Goal: Obtain resource: Download file/media

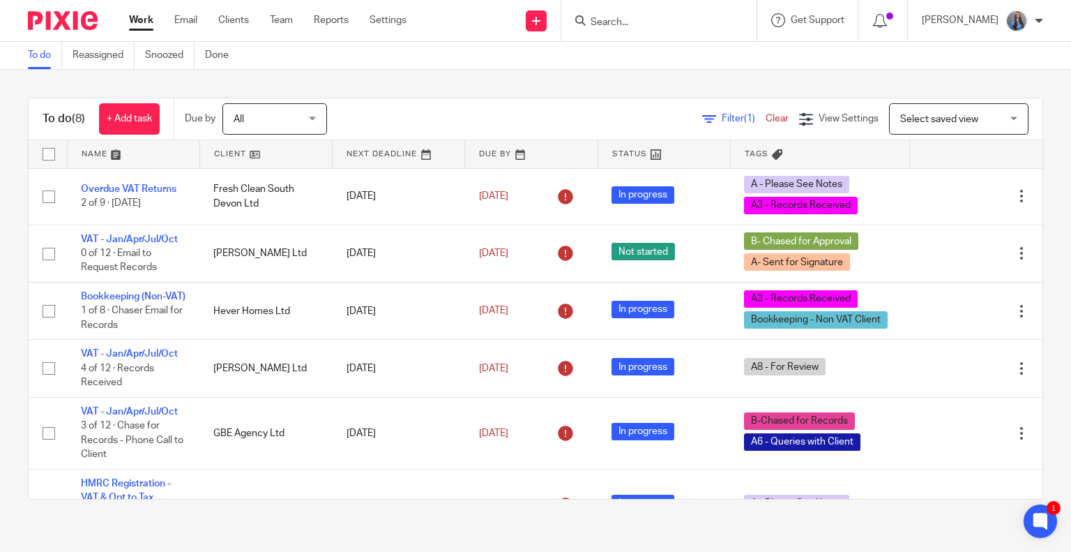
click at [661, 22] on input "Search" at bounding box center [652, 23] width 126 height 13
type input "press house"
click at [617, 63] on link at bounding box center [673, 54] width 173 height 21
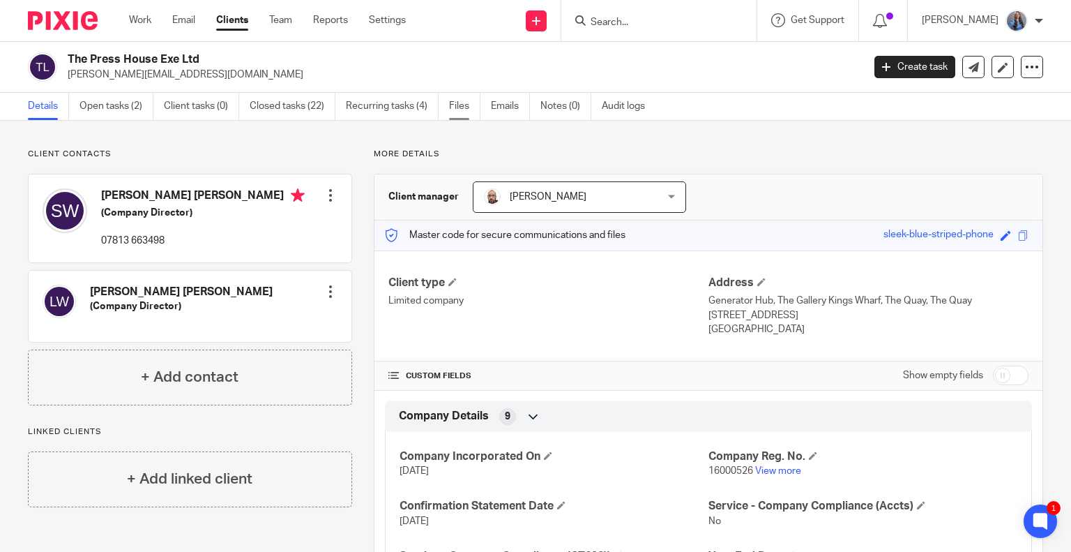
click at [456, 101] on link "Files" at bounding box center [464, 106] width 31 height 27
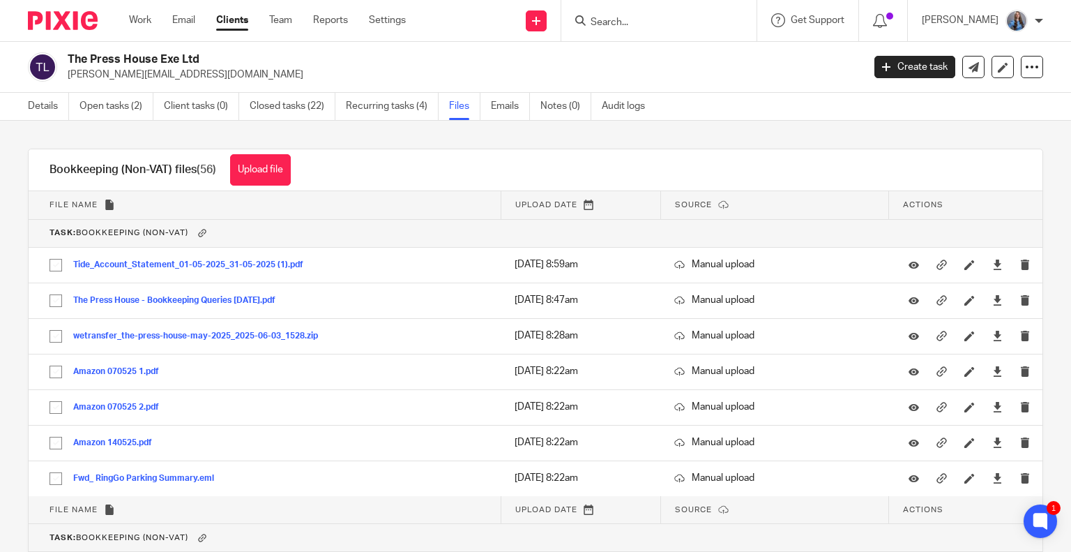
click at [548, 201] on span "Upload date" at bounding box center [547, 205] width 62 height 8
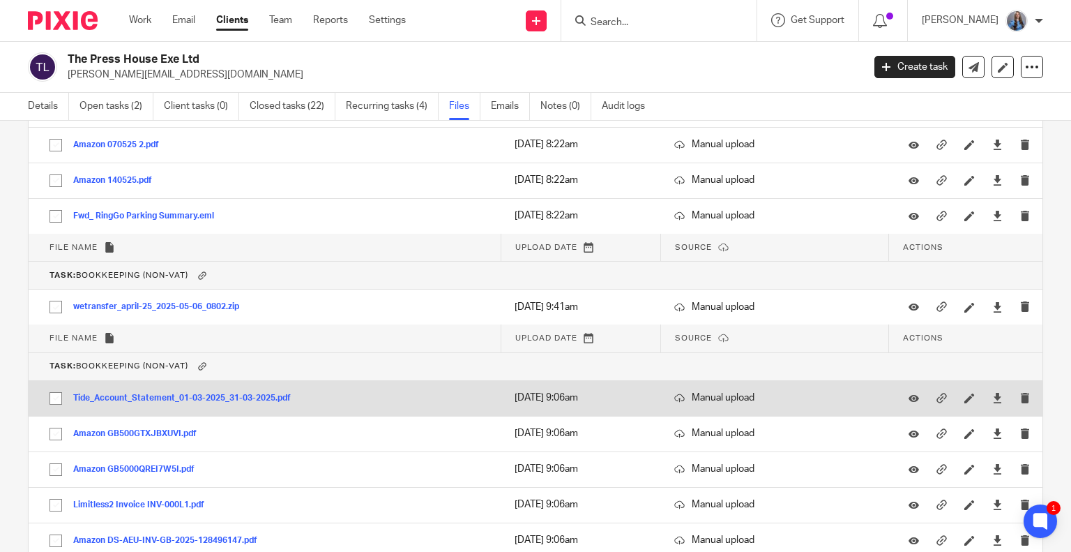
scroll to position [349, 0]
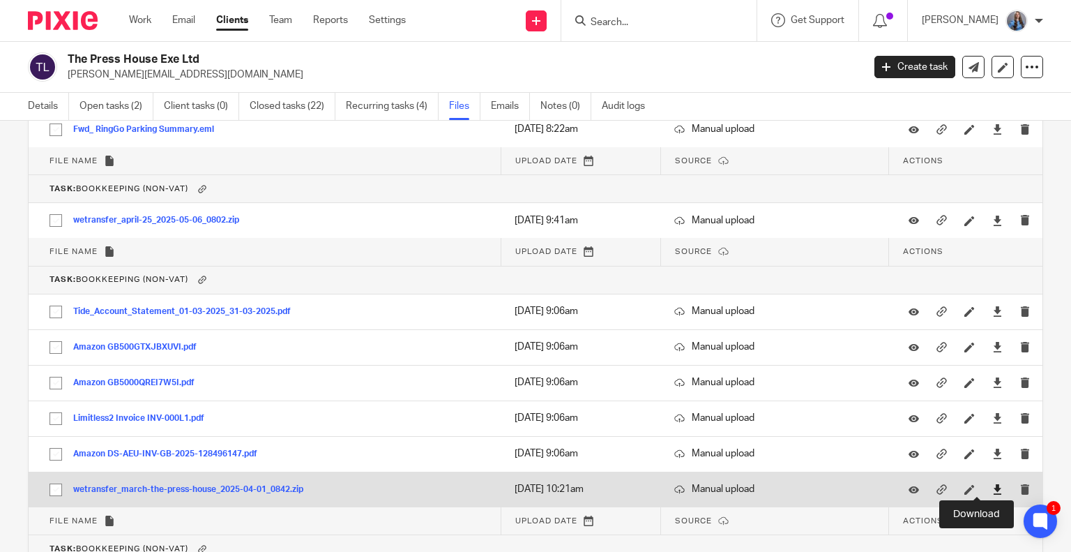
click at [993, 490] on icon at bounding box center [998, 489] width 10 height 10
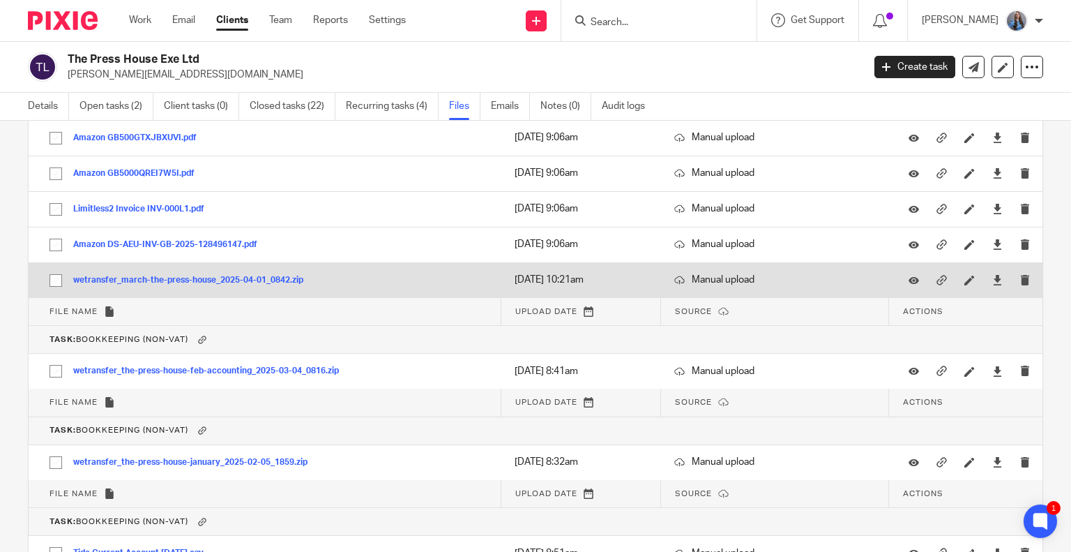
scroll to position [628, 0]
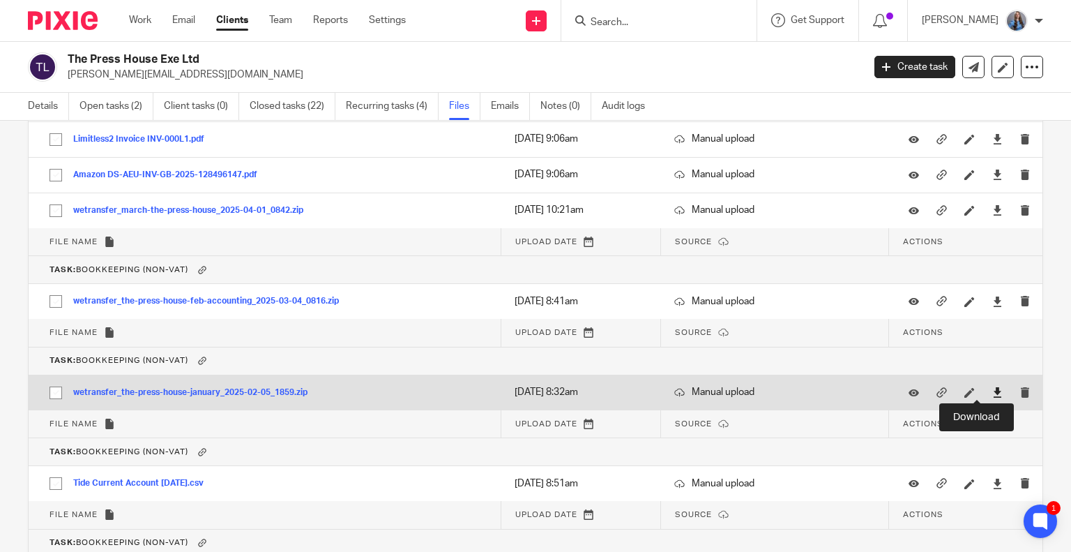
click at [993, 388] on icon at bounding box center [998, 392] width 10 height 10
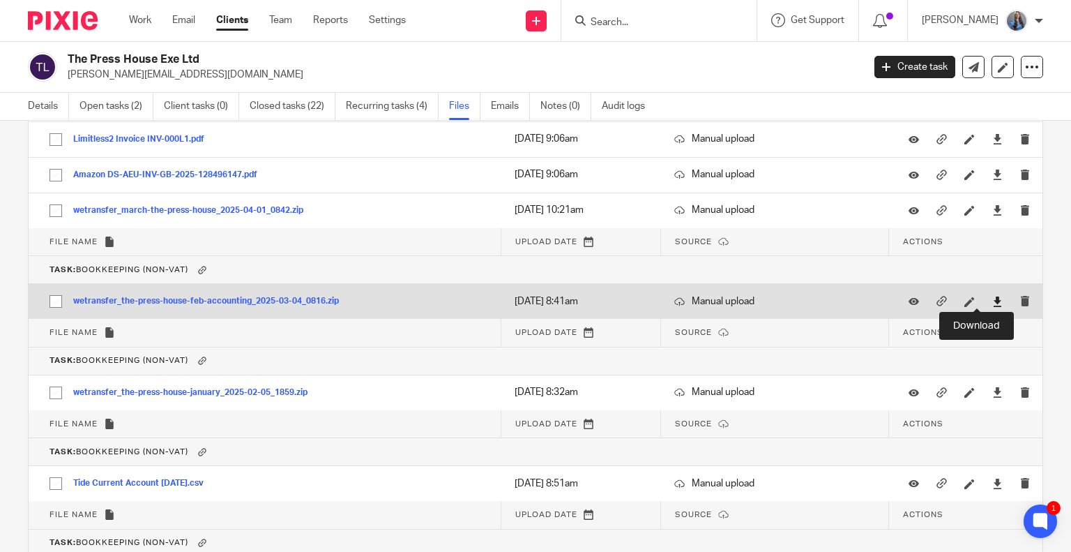
click at [993, 302] on icon at bounding box center [998, 301] width 10 height 10
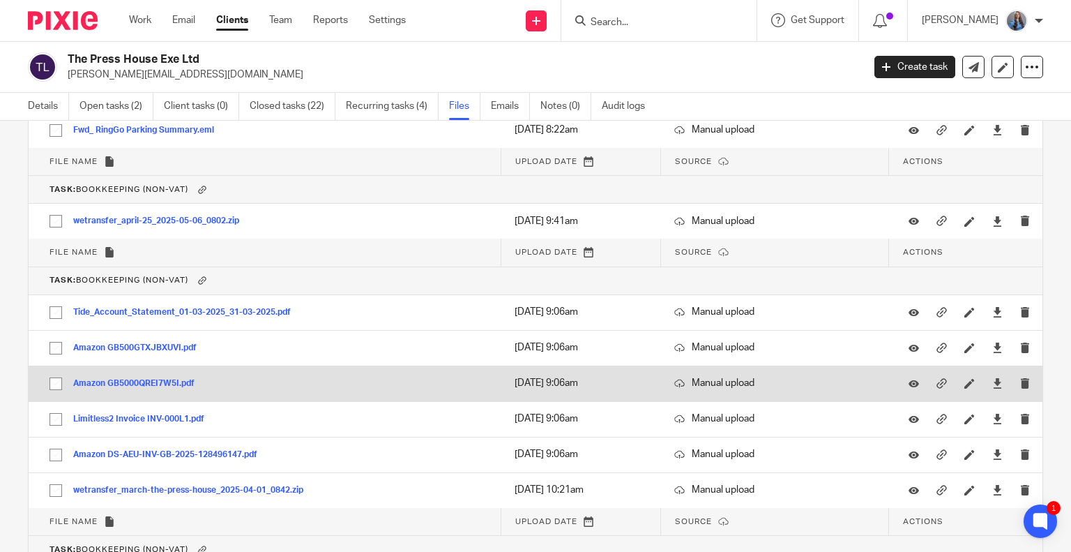
scroll to position [349, 0]
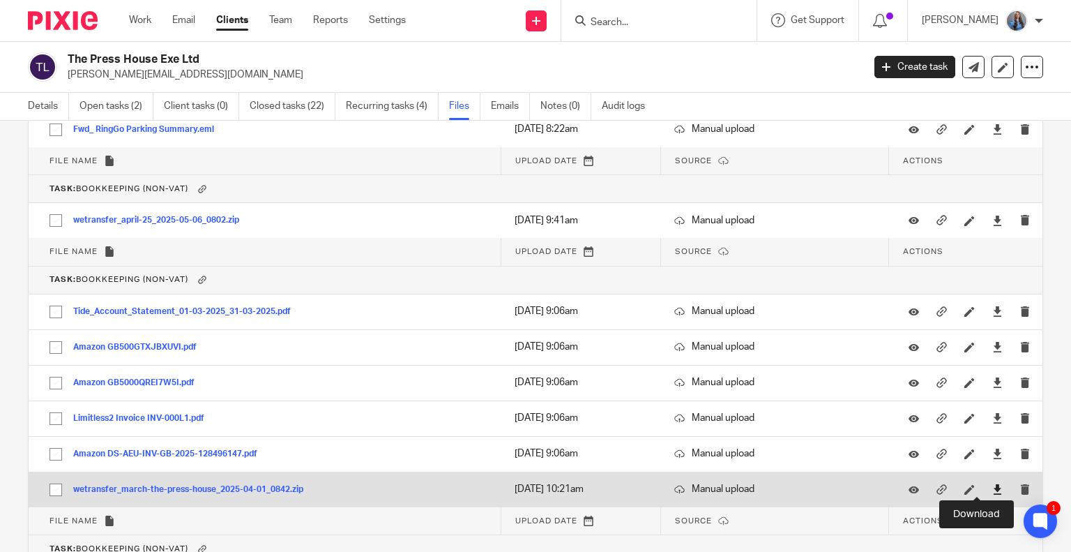
click at [993, 485] on icon at bounding box center [998, 489] width 10 height 10
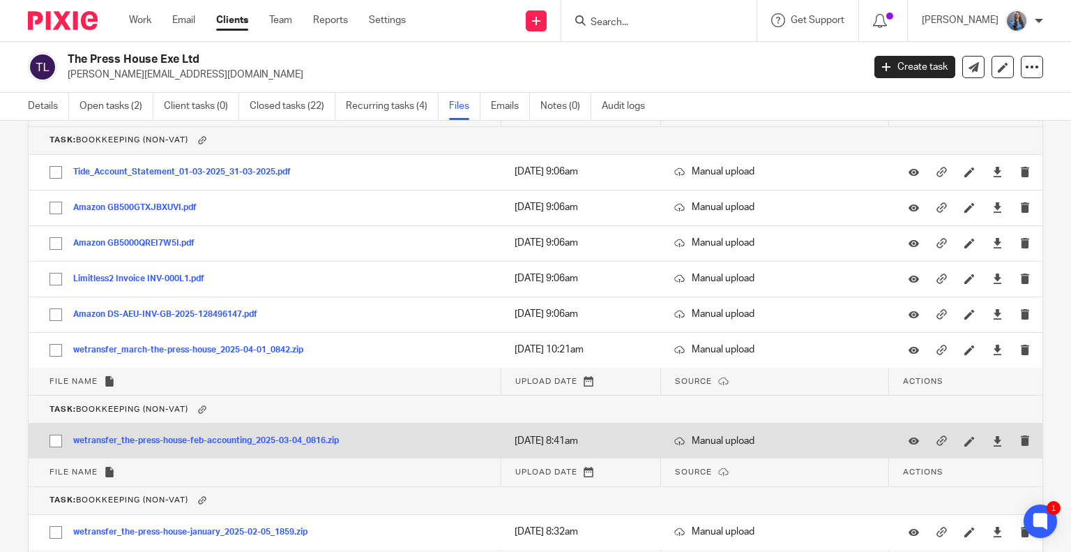
scroll to position [558, 0]
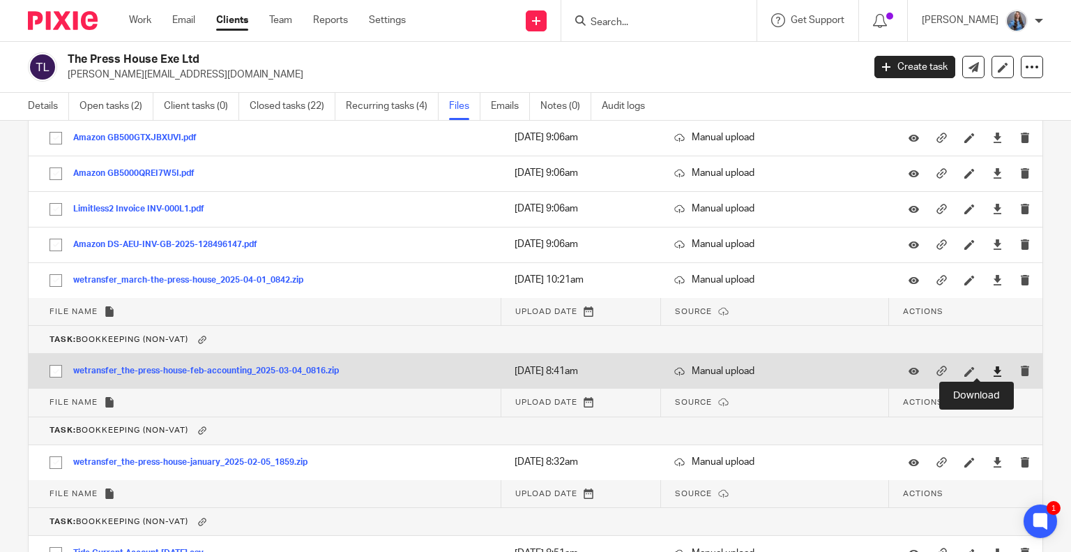
click at [993, 374] on icon at bounding box center [998, 371] width 10 height 10
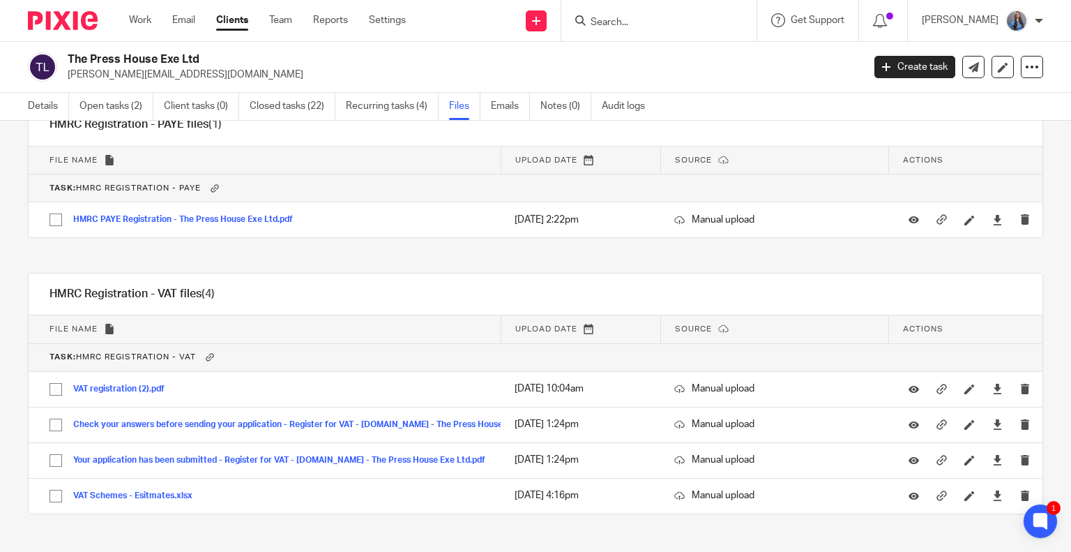
scroll to position [2520, 0]
